Goal: Find specific page/section: Find specific page/section

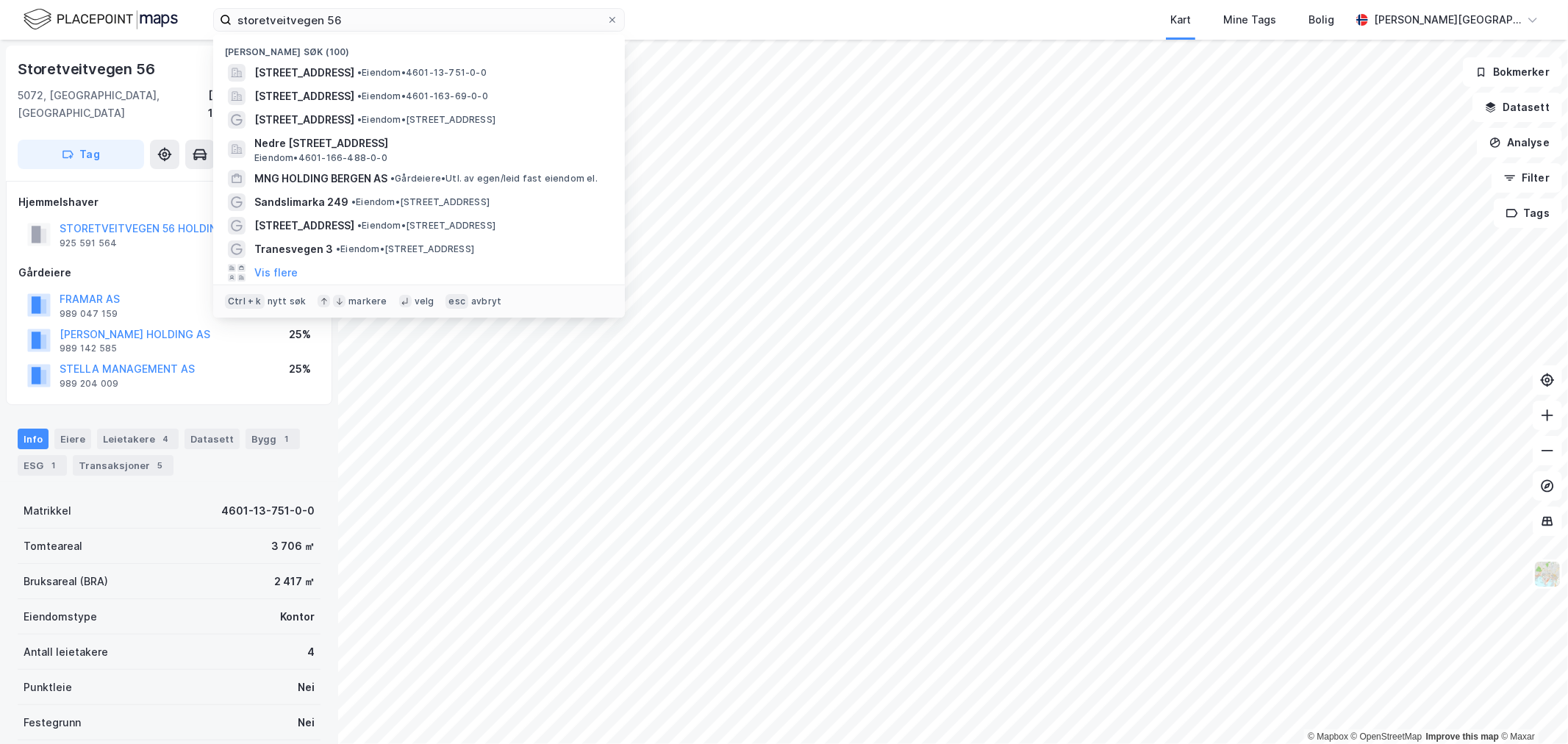
scroll to position [2, 0]
click at [322, 20] on input "storetveitvegen 56" at bounding box center [419, 20] width 375 height 22
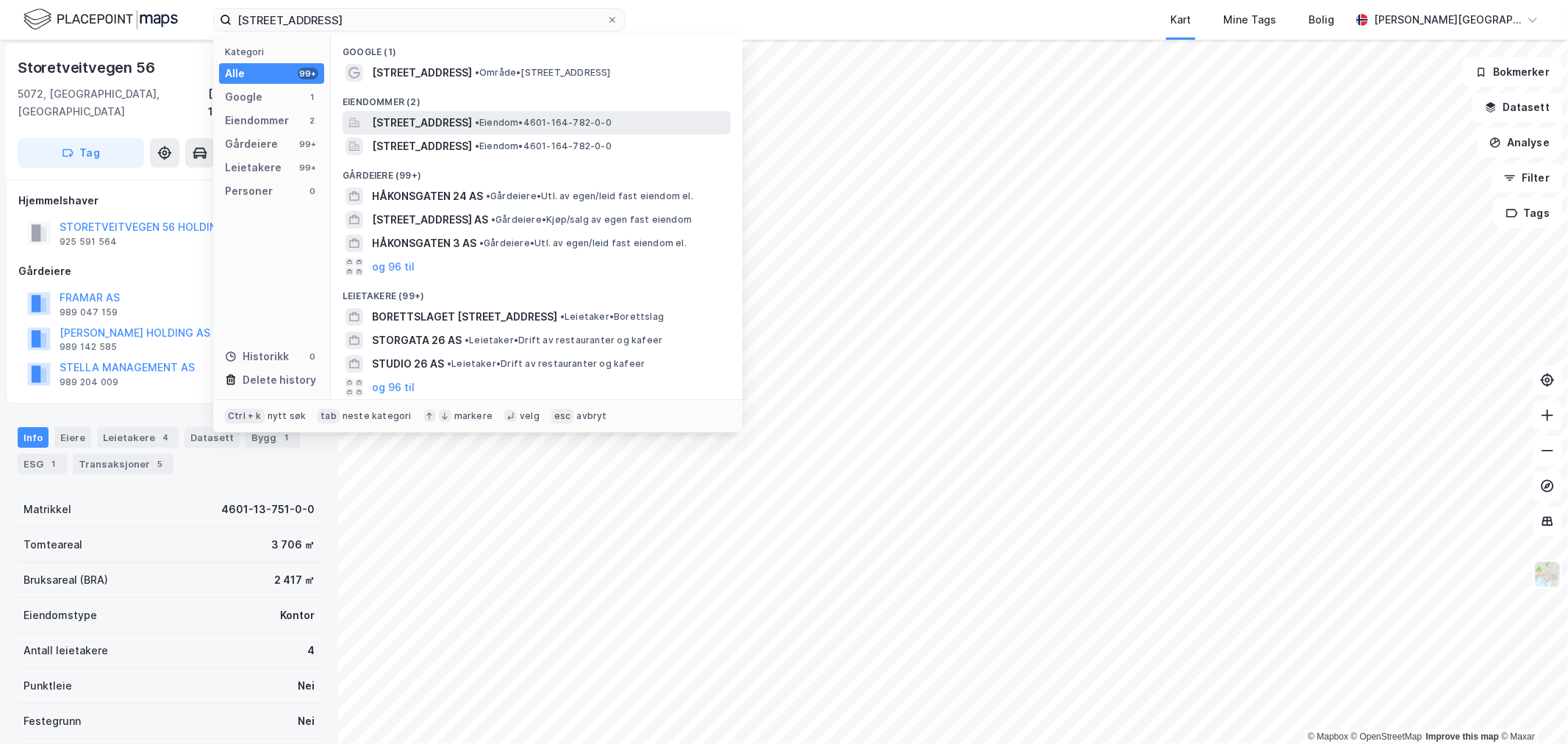
click at [454, 123] on span "[STREET_ADDRESS]" at bounding box center [422, 122] width 100 height 17
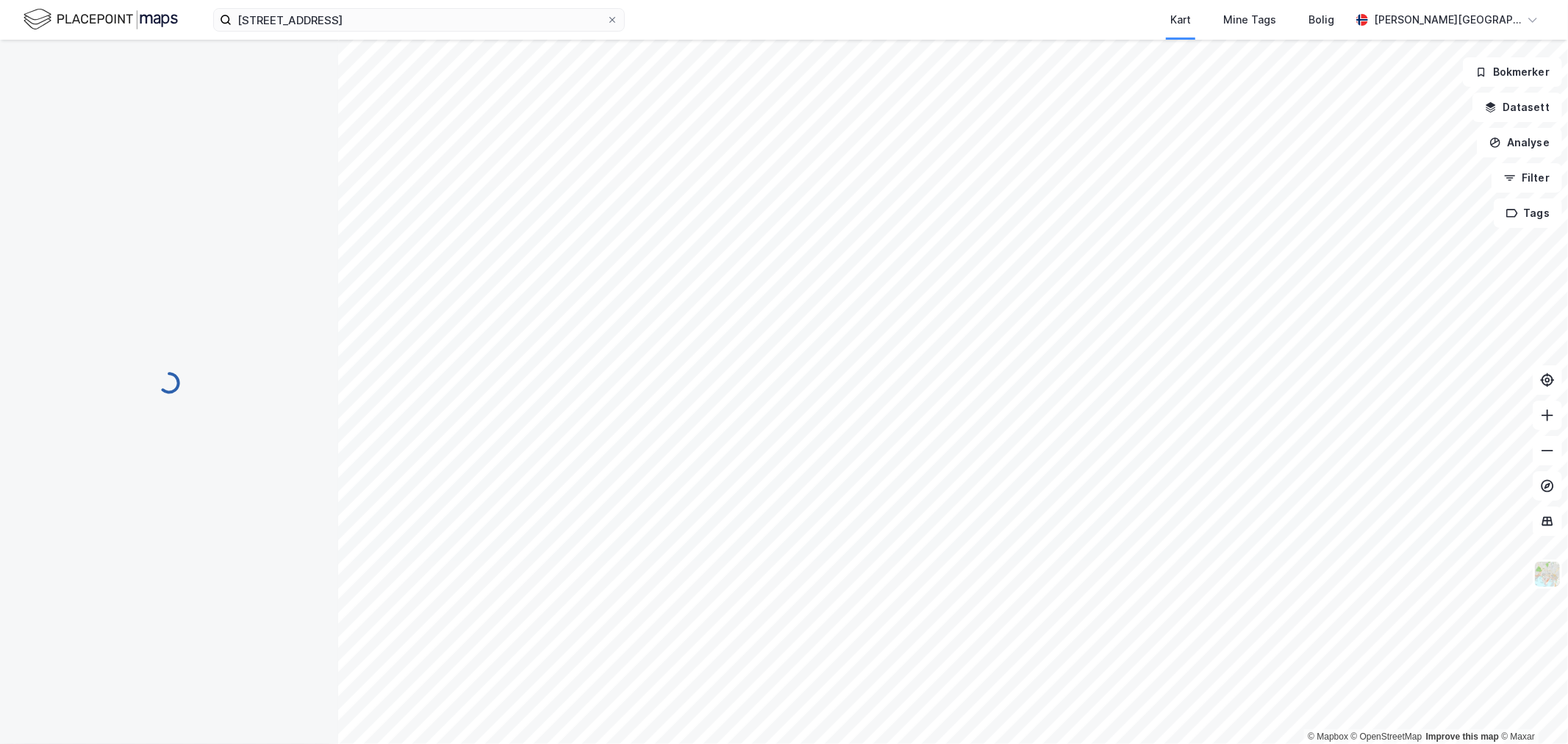
scroll to position [2, 0]
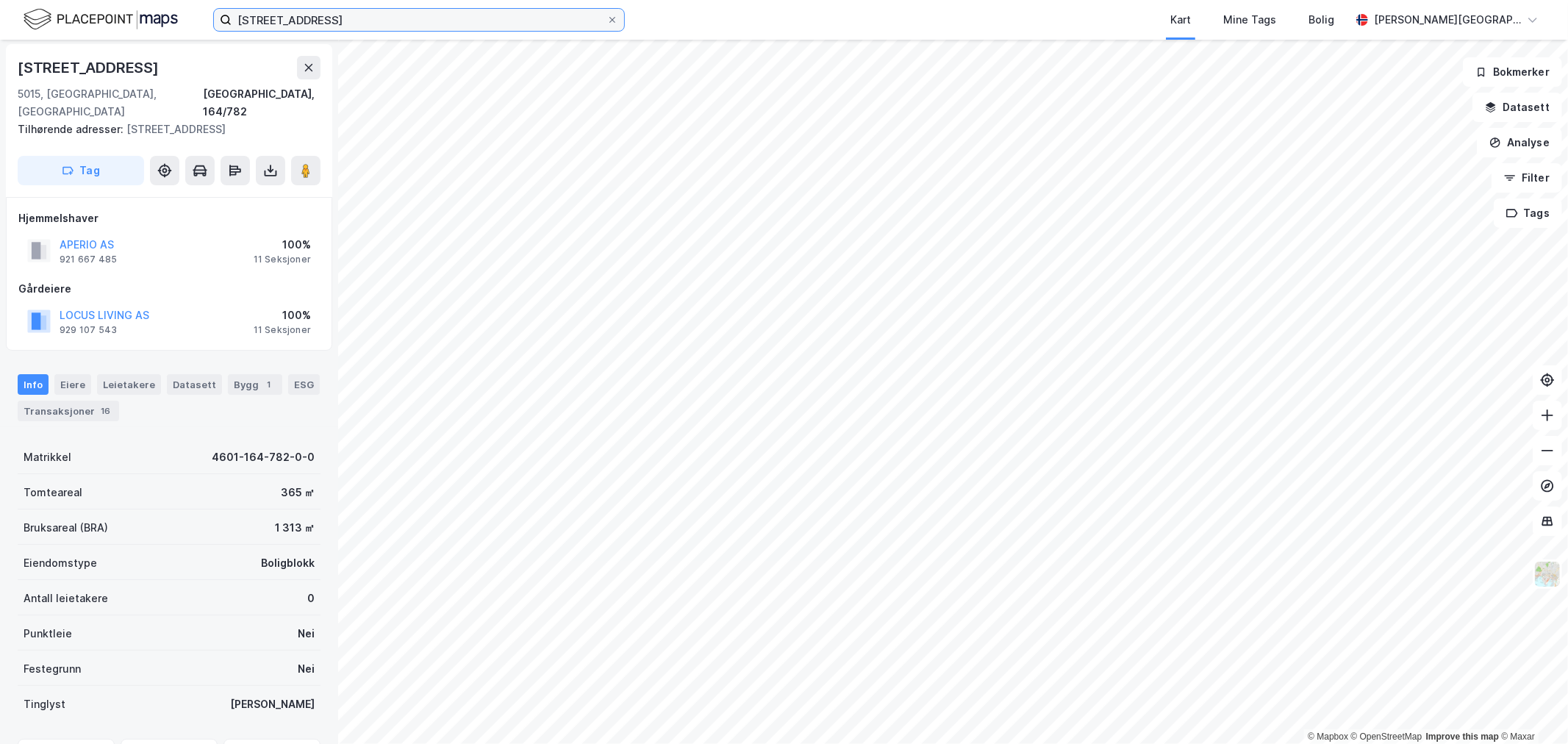
click at [370, 15] on input "[STREET_ADDRESS]" at bounding box center [419, 20] width 375 height 22
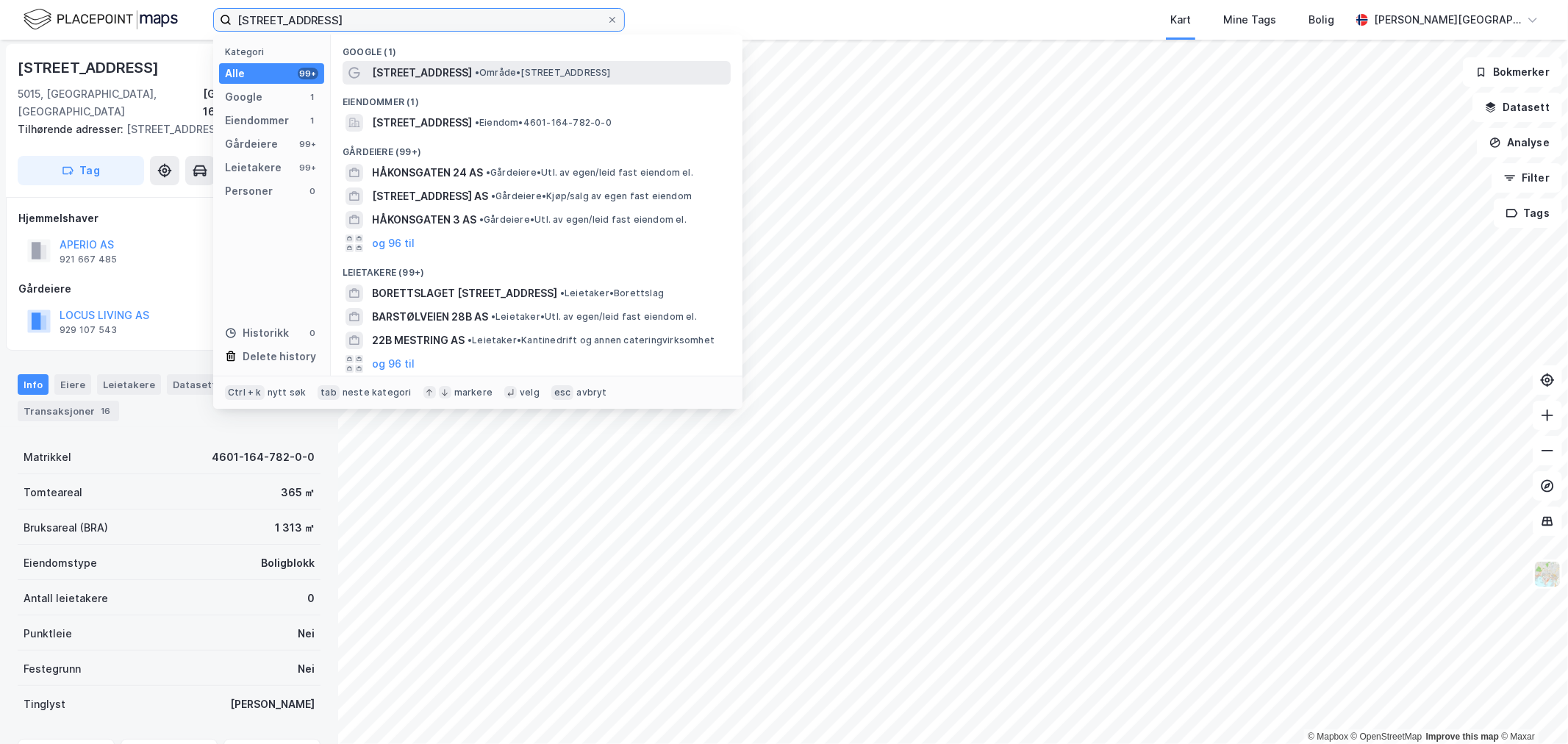
type input "[STREET_ADDRESS]"
click at [420, 64] on span "[STREET_ADDRESS]" at bounding box center [422, 72] width 100 height 17
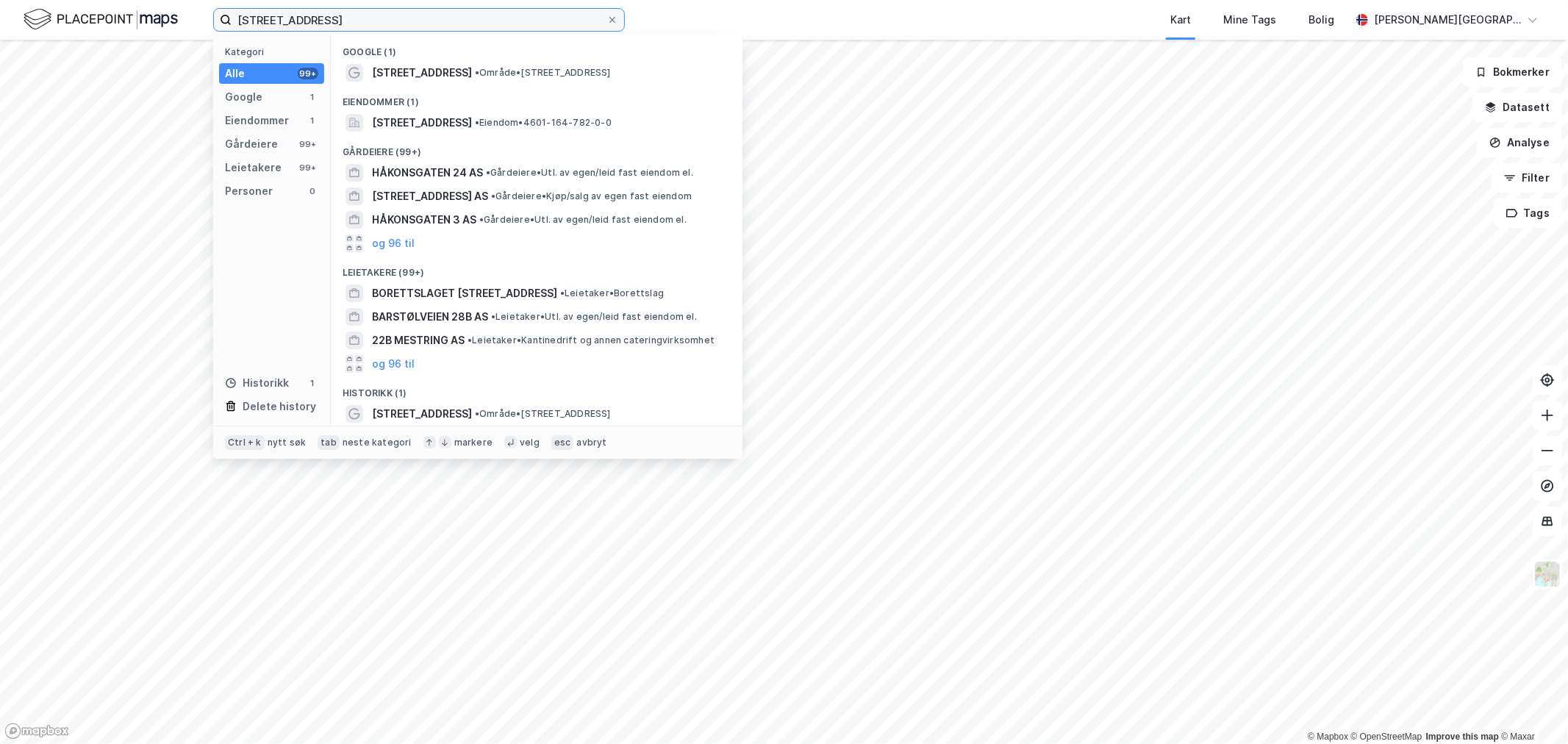
click at [409, 12] on input "[STREET_ADDRESS]" at bounding box center [419, 20] width 375 height 22
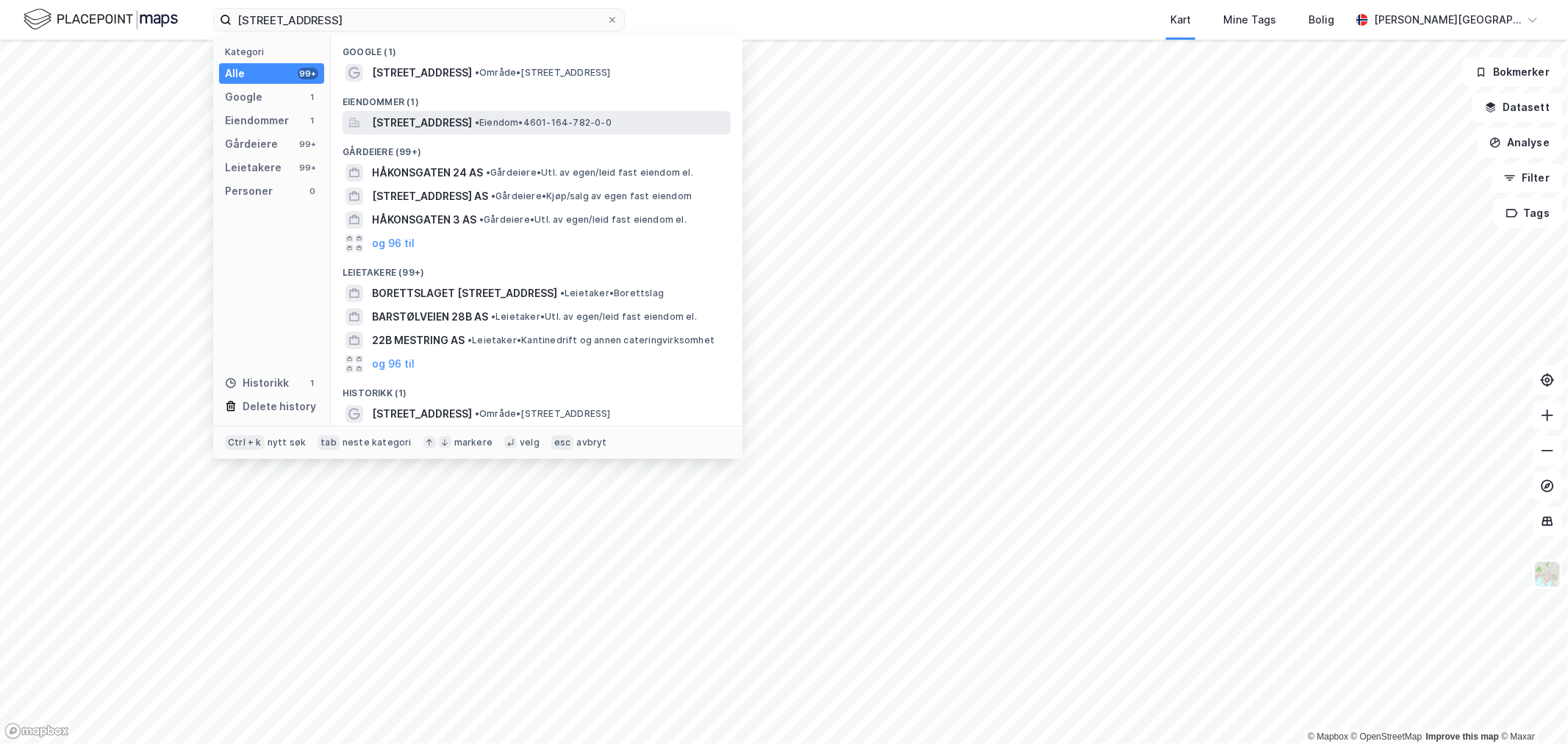
click at [436, 121] on span "[STREET_ADDRESS]" at bounding box center [422, 122] width 100 height 17
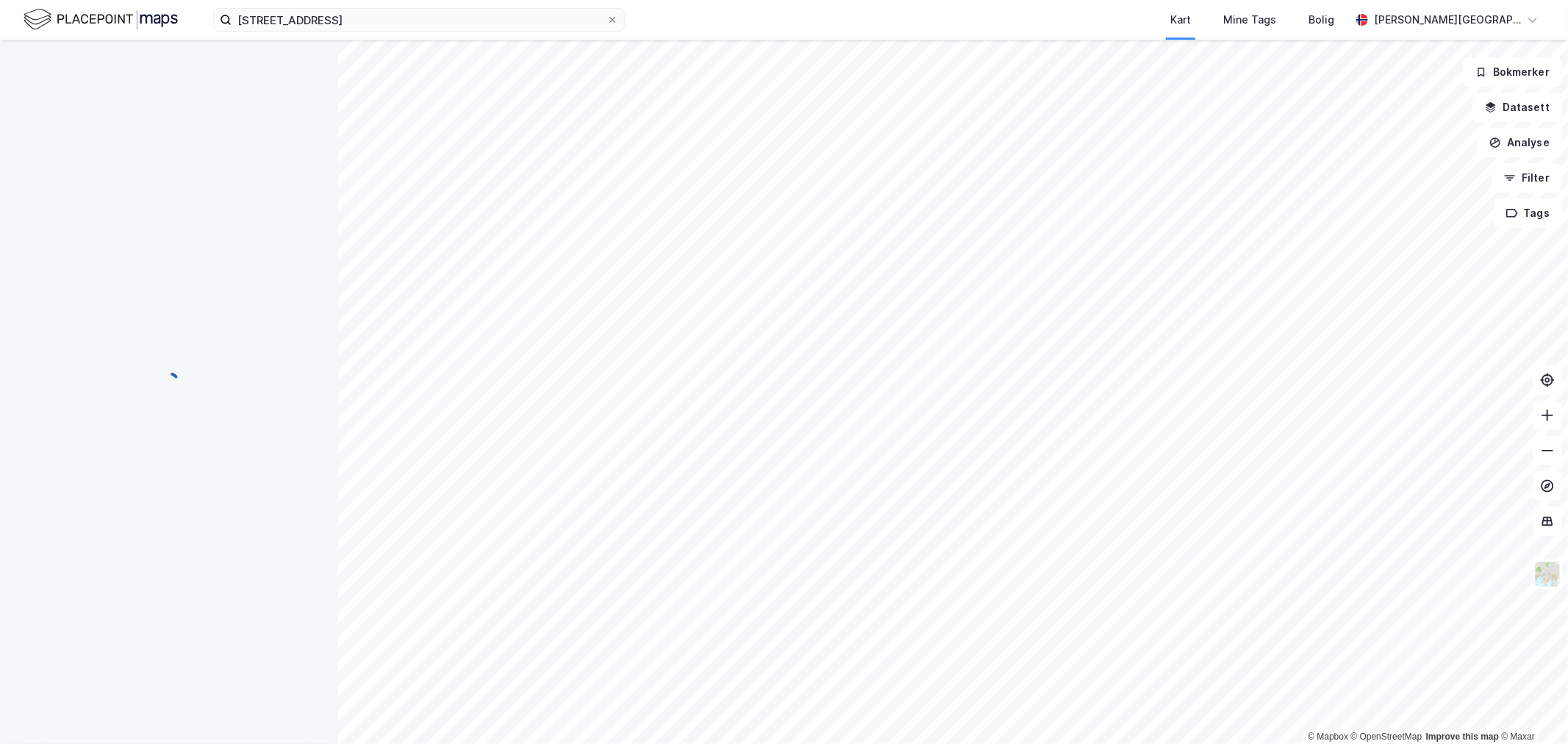
scroll to position [2, 0]
